Goal: Check status: Check status

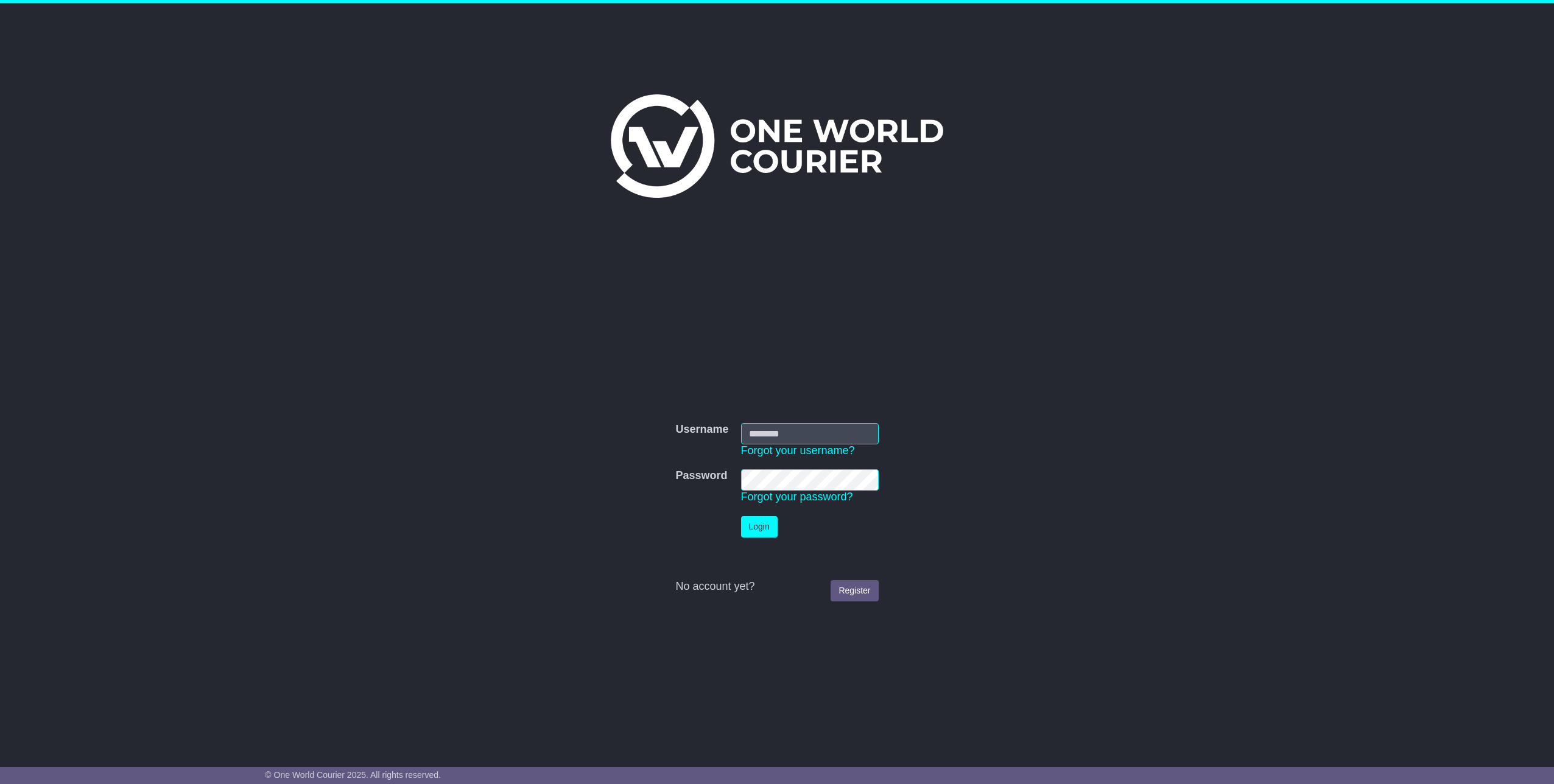
type input "*********"
click at [752, 526] on button "Login" at bounding box center [759, 527] width 36 height 21
